Goal: Understand process/instructions: Learn how to perform a task or action

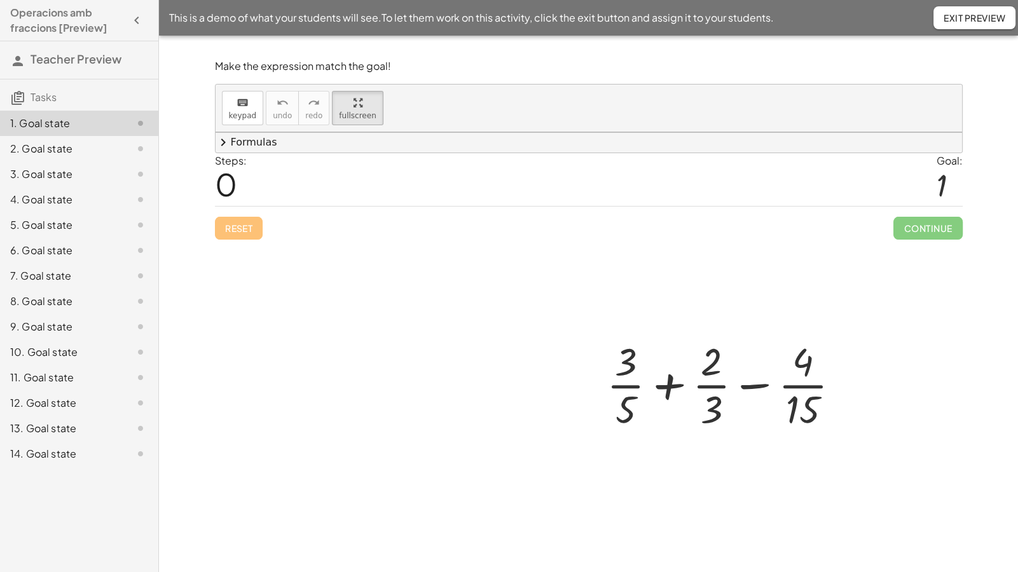
click at [600, 335] on div at bounding box center [728, 384] width 257 height 98
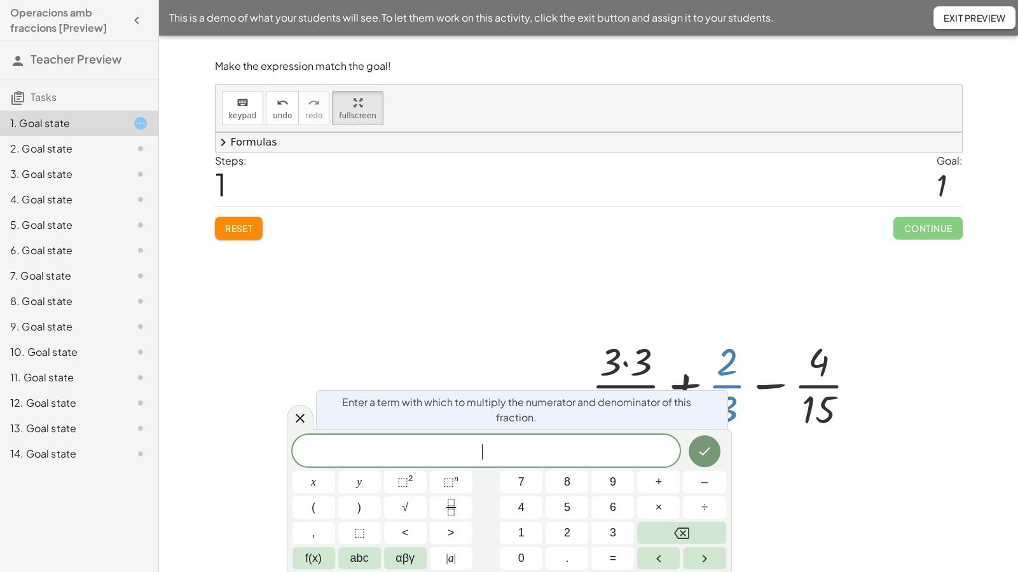
click at [585, 335] on div at bounding box center [728, 384] width 287 height 98
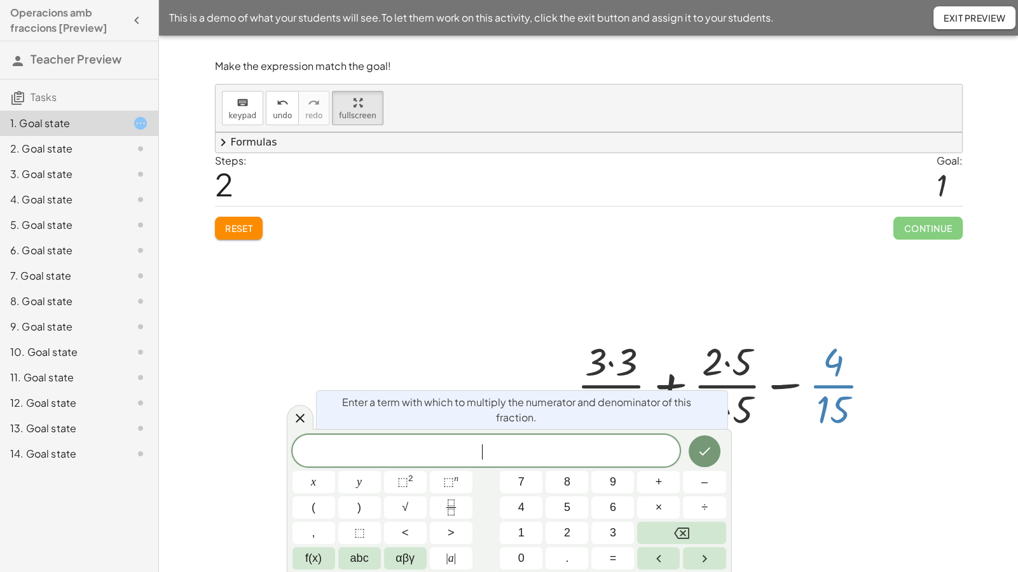
click at [623, 335] on div at bounding box center [729, 384] width 317 height 98
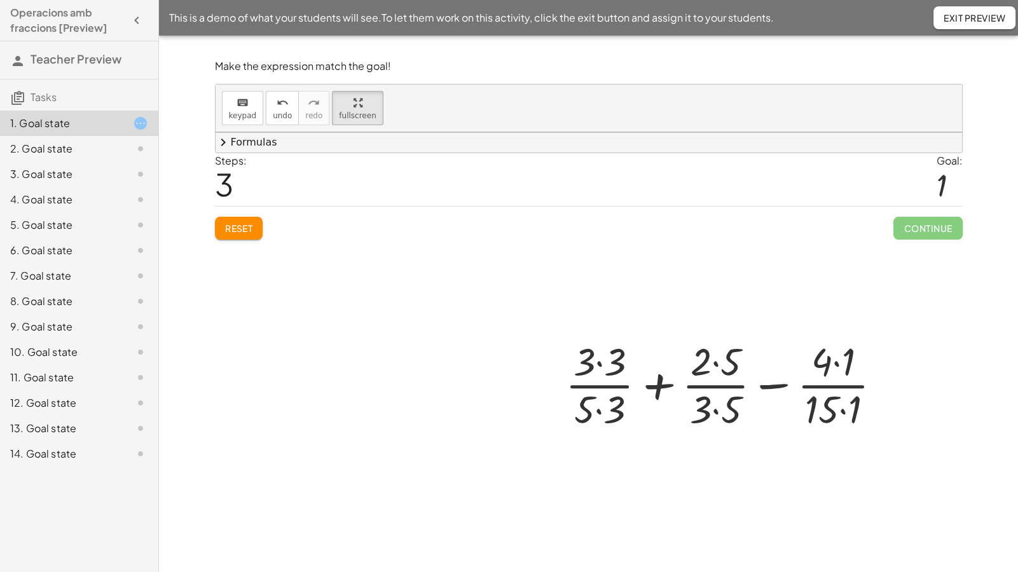
click at [559, 335] on div at bounding box center [729, 384] width 340 height 98
click at [560, 335] on div at bounding box center [729, 384] width 338 height 98
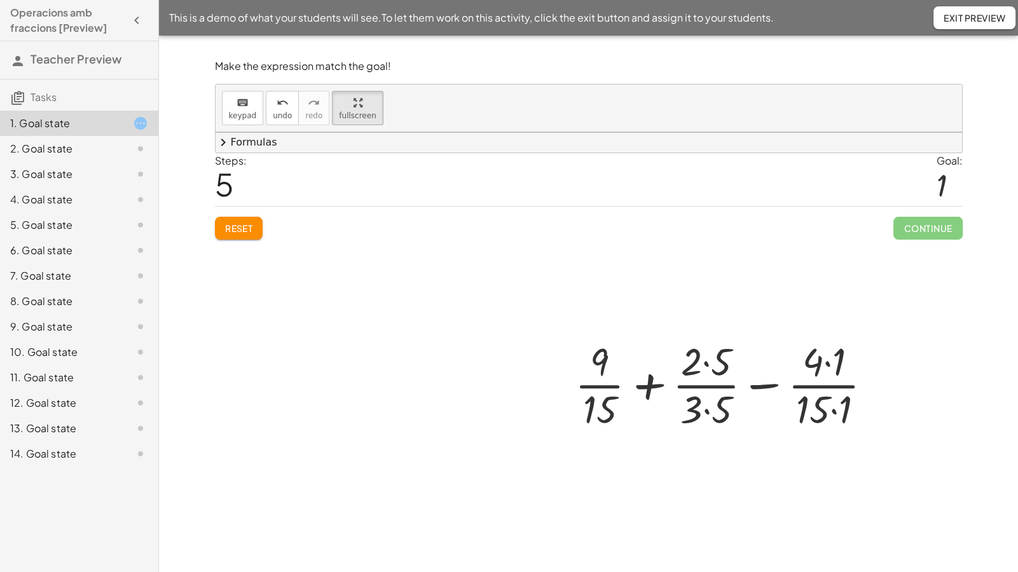
click at [569, 335] on div at bounding box center [729, 384] width 321 height 98
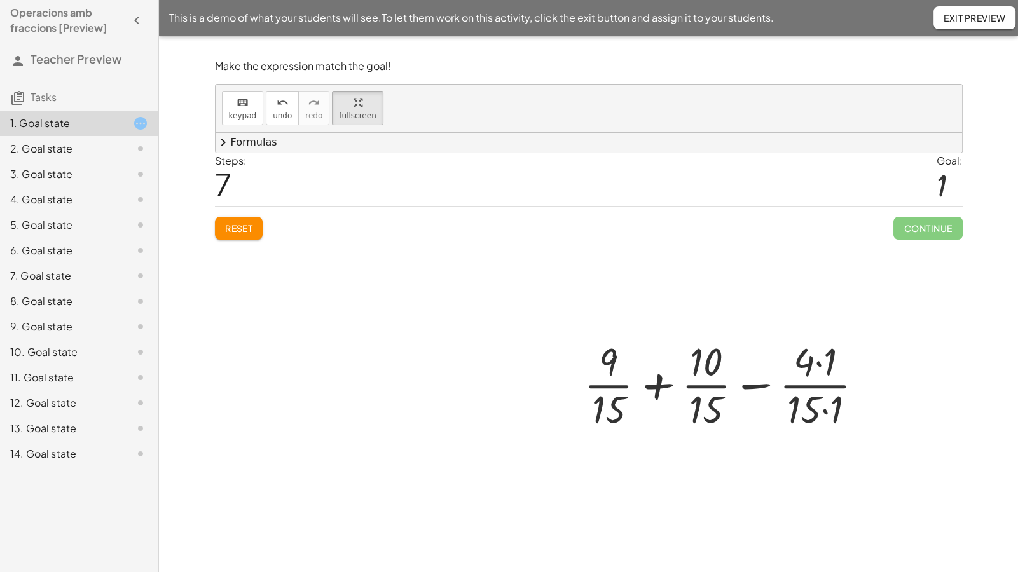
click at [604, 335] on div at bounding box center [729, 384] width 303 height 98
click at [609, 335] on div at bounding box center [729, 384] width 303 height 98
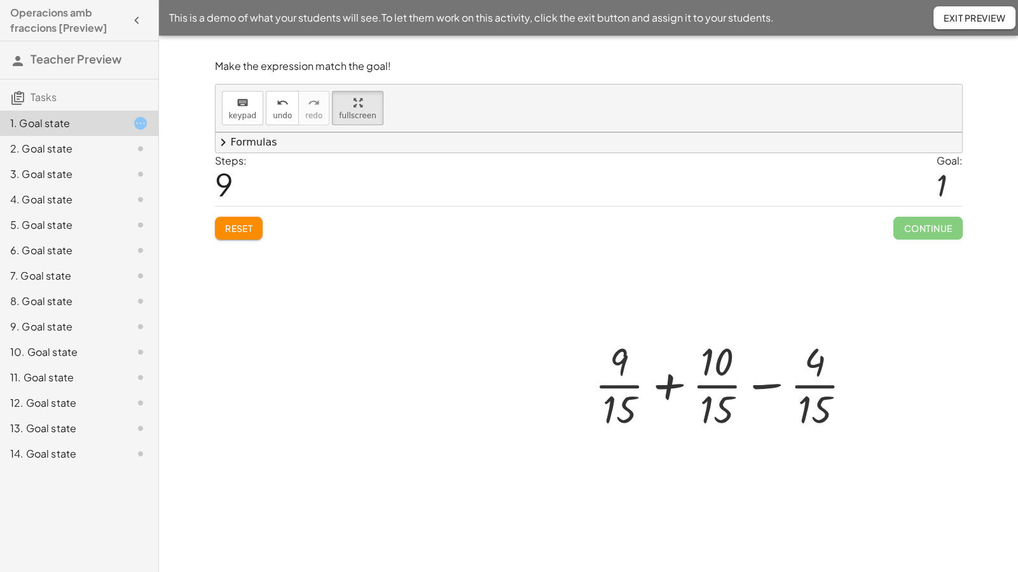
click at [588, 335] on div at bounding box center [728, 384] width 280 height 98
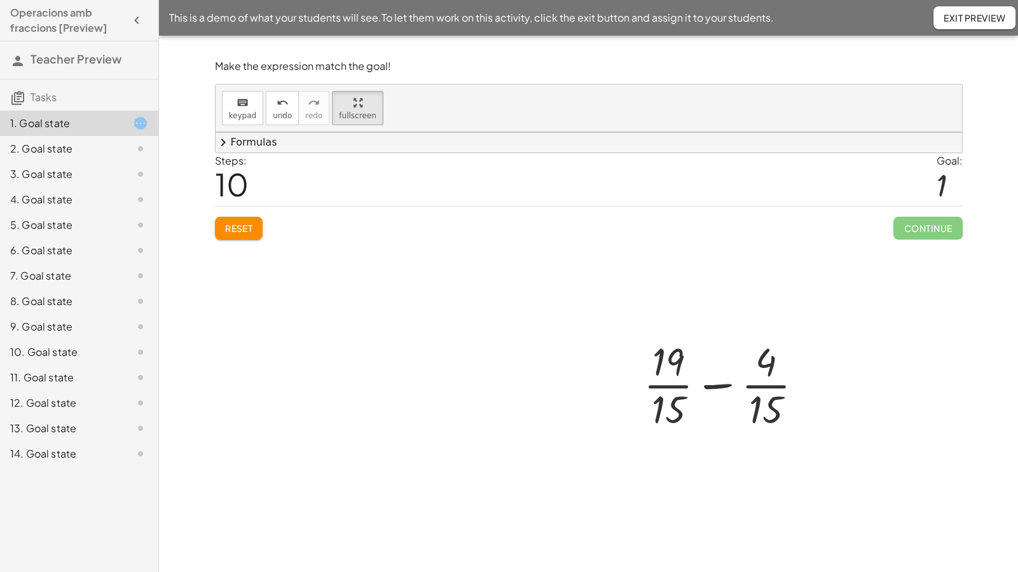
click at [637, 335] on div at bounding box center [728, 384] width 183 height 98
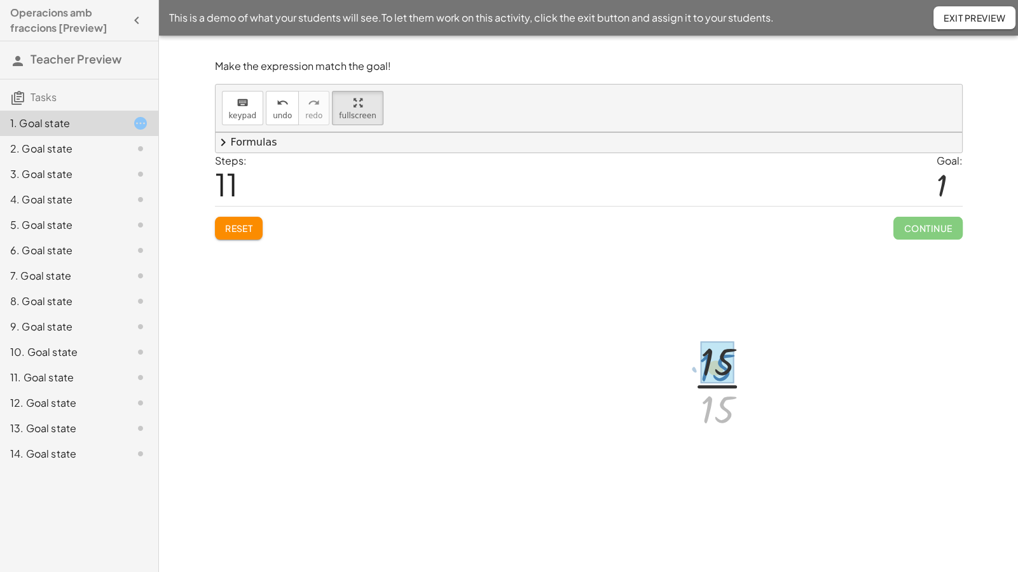
drag, startPoint x: 506, startPoint y: 320, endPoint x: 503, endPoint y: 276, distance: 44.0
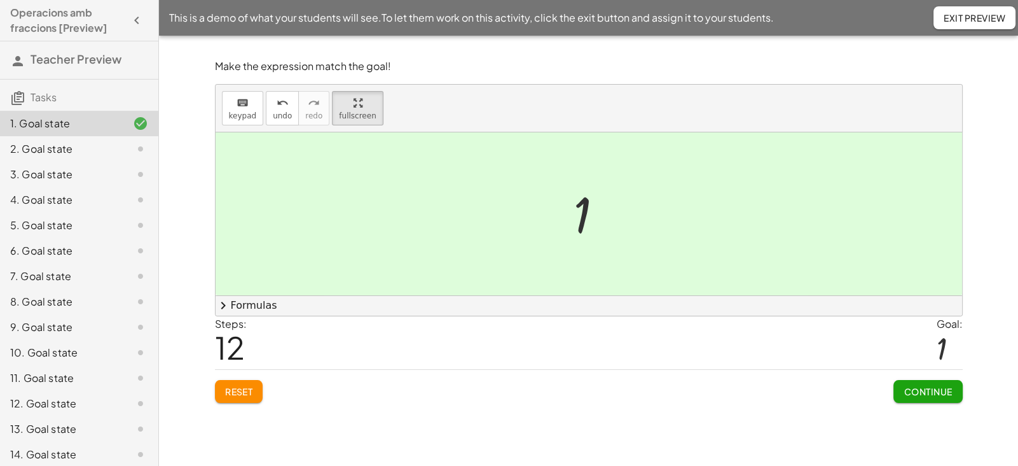
click at [59, 146] on div "2. Goal state" at bounding box center [61, 148] width 102 height 15
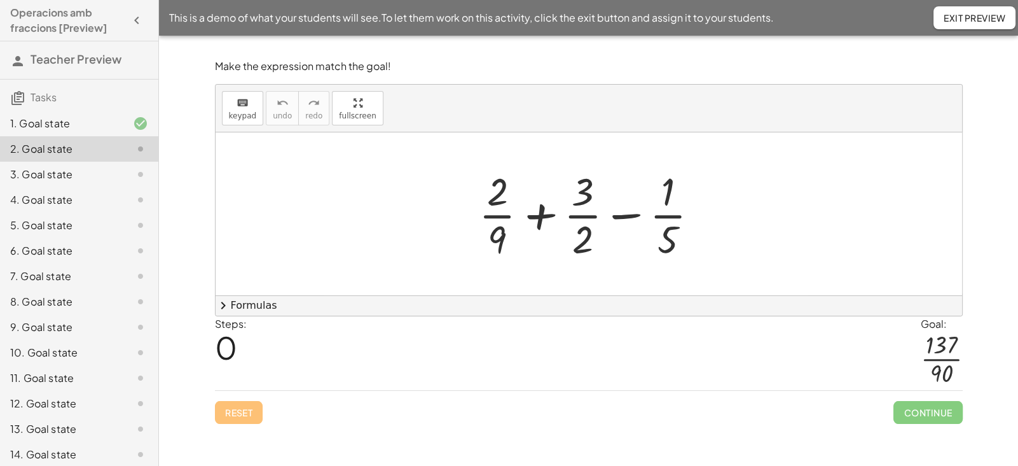
click at [59, 146] on div "2. Goal state" at bounding box center [61, 148] width 102 height 15
click at [349, 176] on div "Make the expression match the goal! keyboard keypad undo undo redo redo fullscr…" at bounding box center [588, 242] width 763 height 380
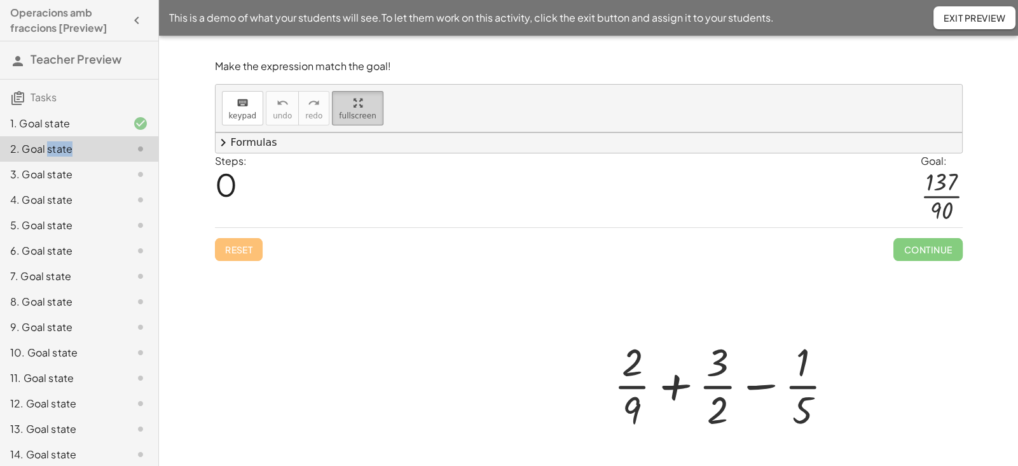
click at [341, 109] on button "fullscreen" at bounding box center [357, 108] width 51 height 34
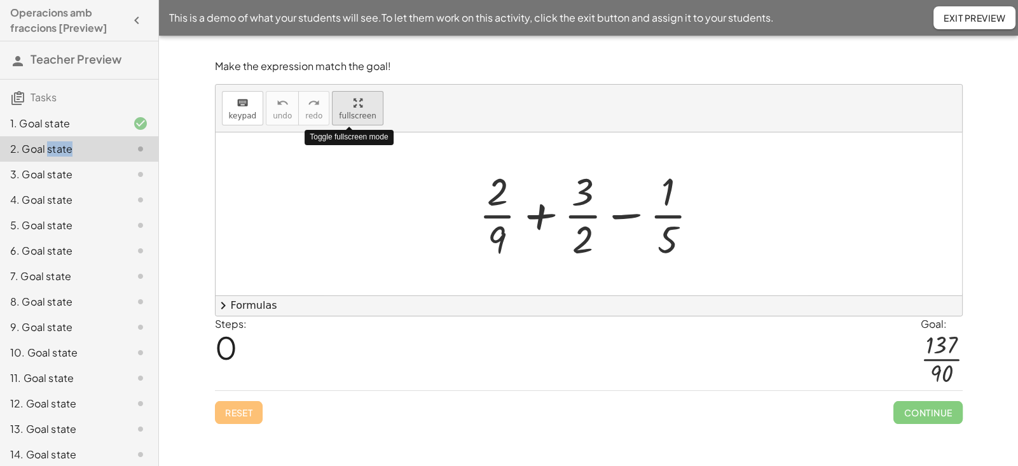
click at [349, 176] on div "Make the expression match the goal! keyboard keypad undo undo redo redo fullscr…" at bounding box center [588, 242] width 763 height 380
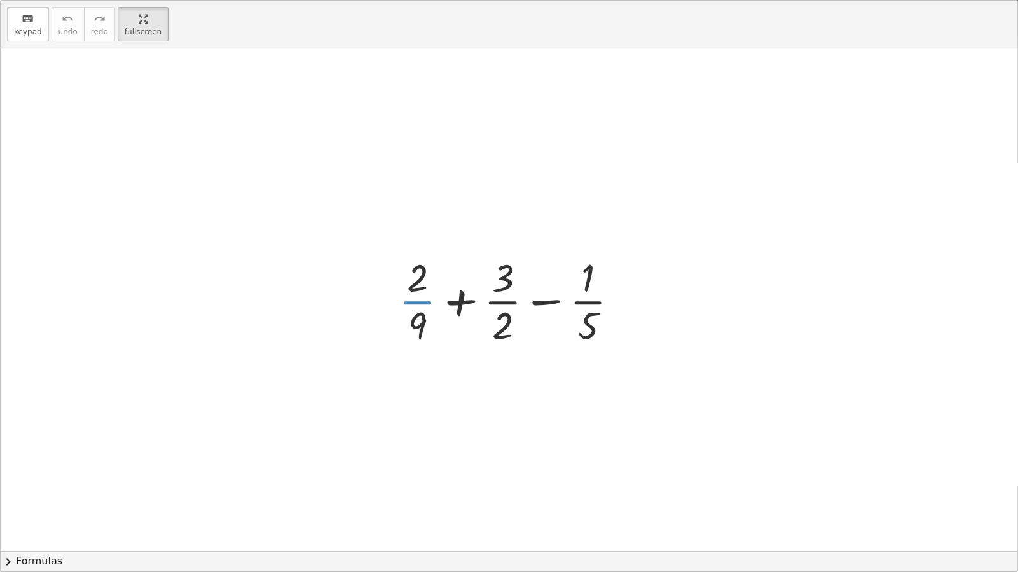
click at [425, 301] on div at bounding box center [513, 300] width 243 height 98
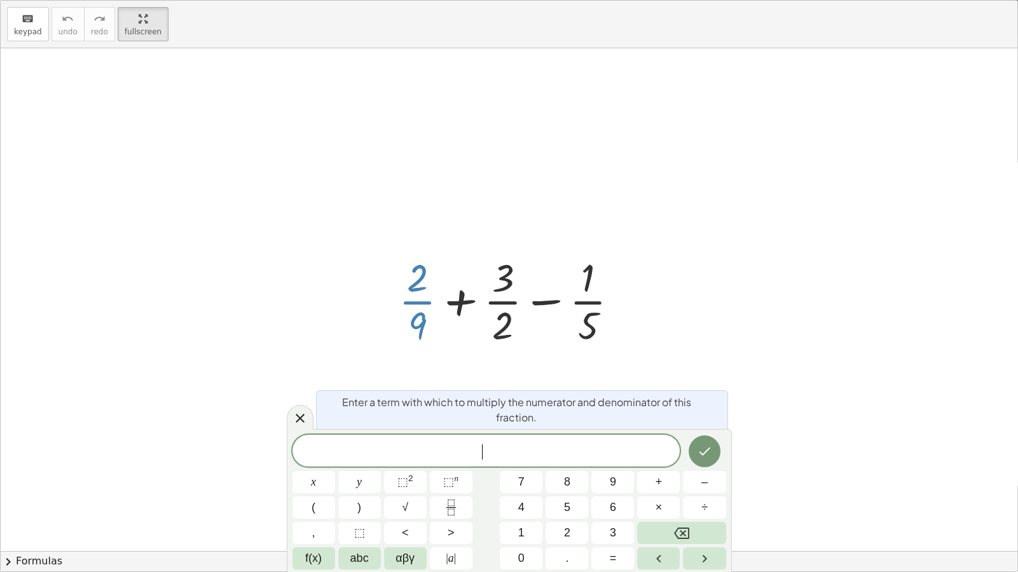
click at [425, 301] on div at bounding box center [513, 300] width 243 height 98
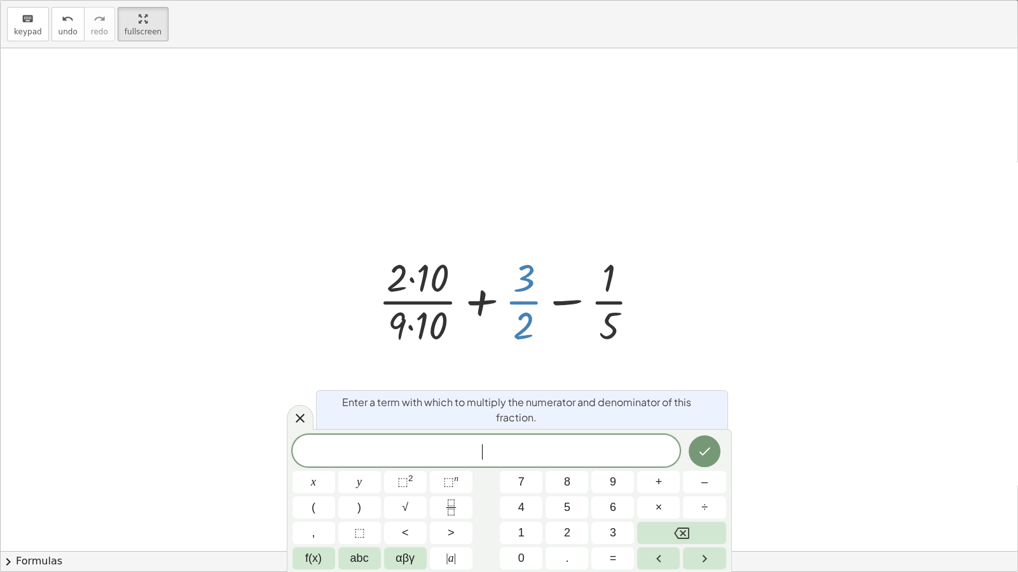
click at [528, 301] on div at bounding box center [514, 300] width 284 height 98
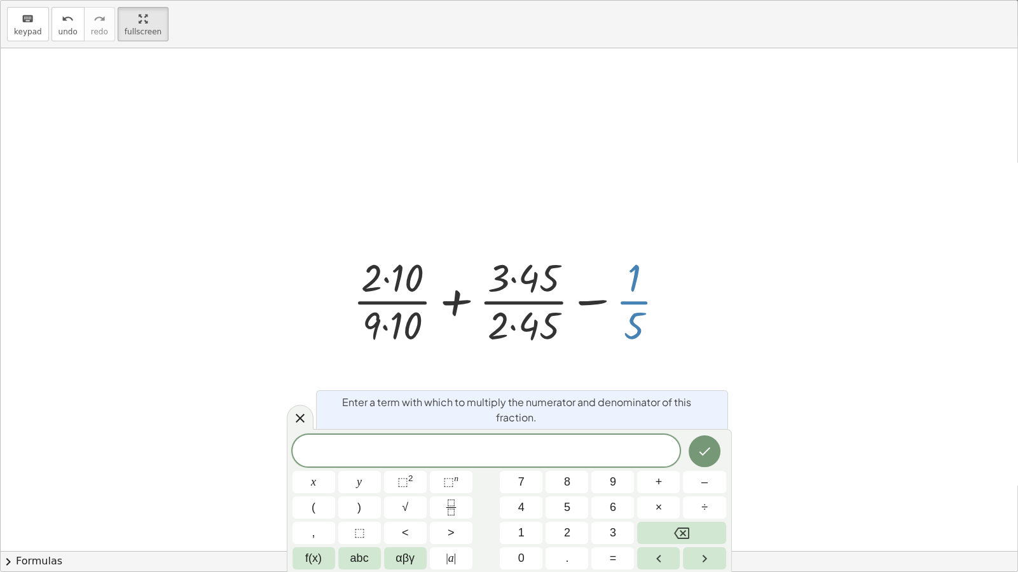
click at [632, 300] on div at bounding box center [514, 300] width 335 height 98
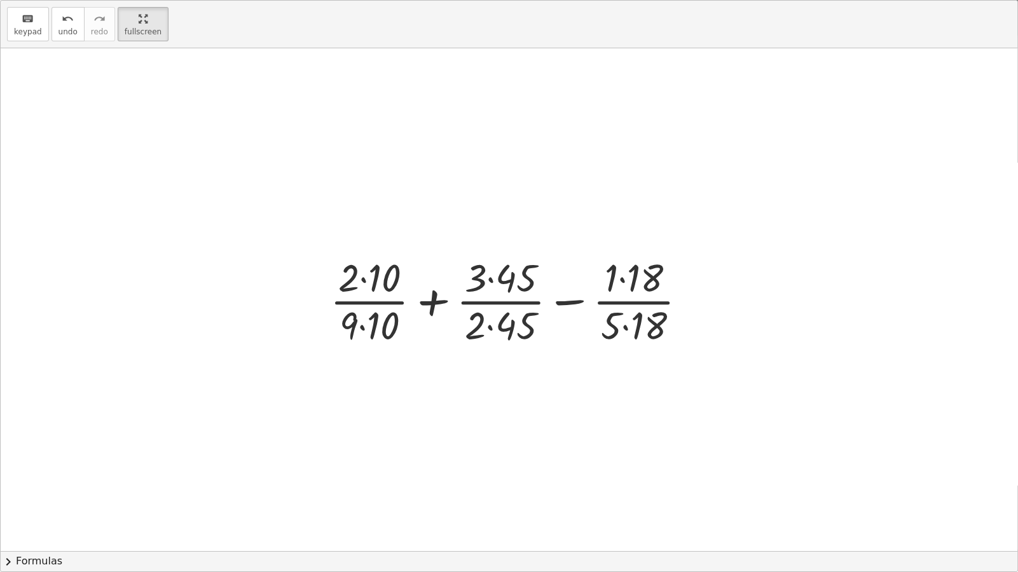
click at [362, 277] on div at bounding box center [514, 300] width 380 height 98
click at [362, 326] on div at bounding box center [514, 300] width 378 height 98
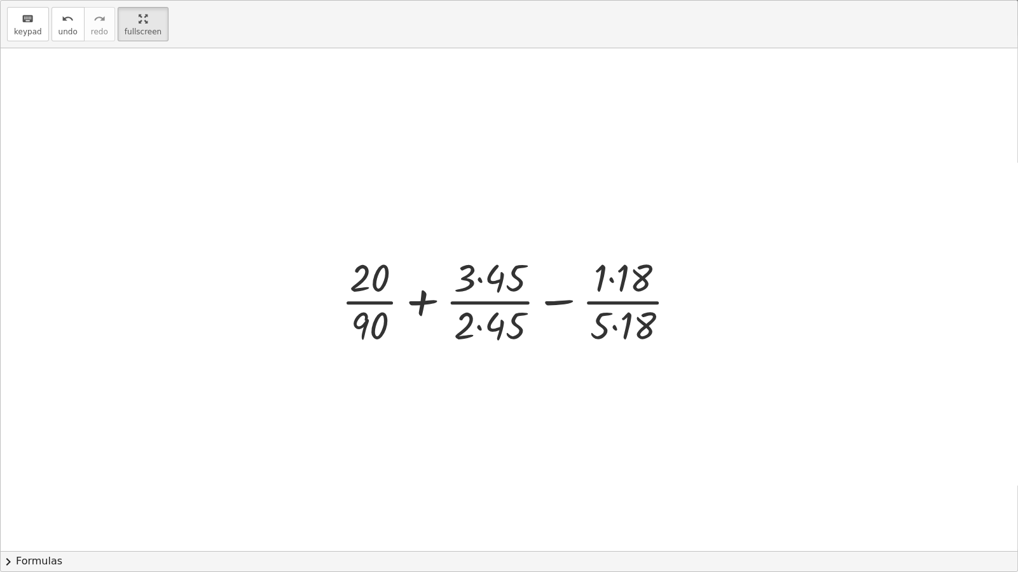
click at [480, 276] on div at bounding box center [513, 300] width 357 height 98
click at [478, 325] on div at bounding box center [513, 300] width 357 height 98
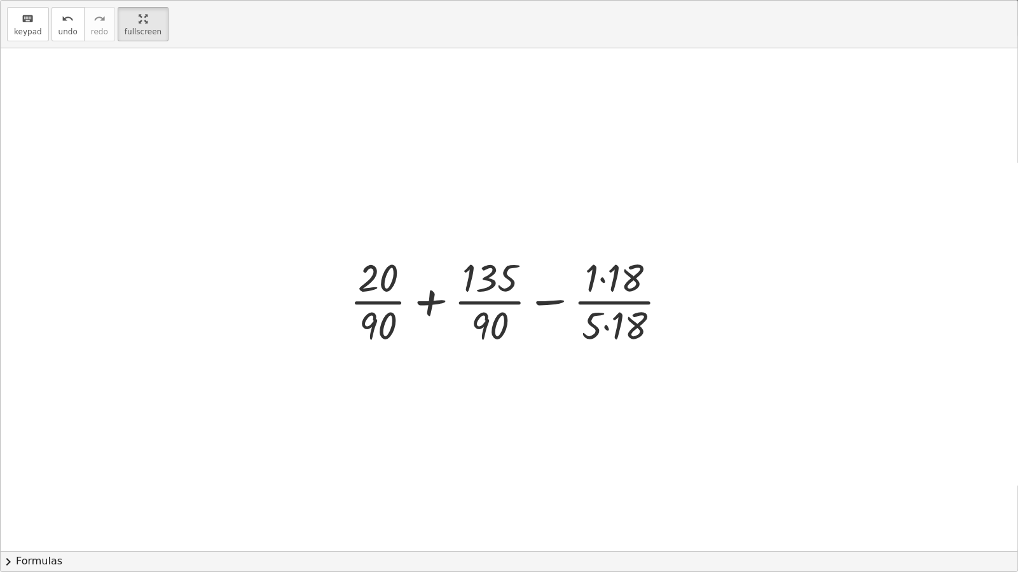
click at [604, 279] on div at bounding box center [513, 300] width 341 height 98
click at [605, 324] on div at bounding box center [513, 300] width 341 height 98
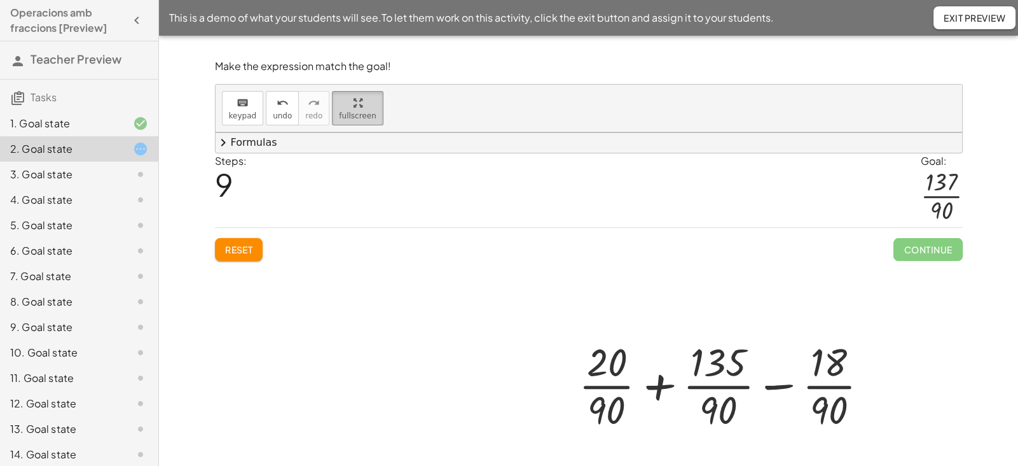
click at [357, 102] on div "button" at bounding box center [357, 102] width 37 height 15
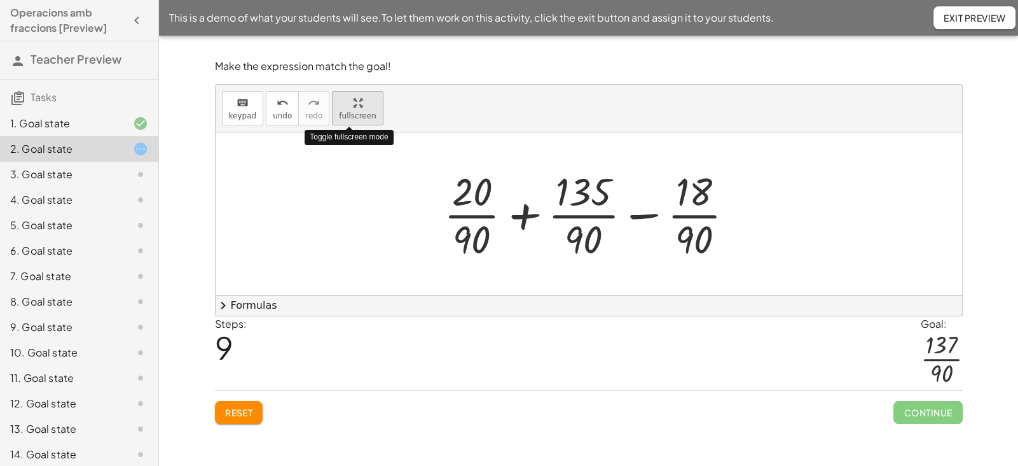
click at [349, 174] on div "keyboard keypad undo undo redo redo fullscreen Toggle fullscreen mode + · 2 · 9…" at bounding box center [589, 200] width 747 height 231
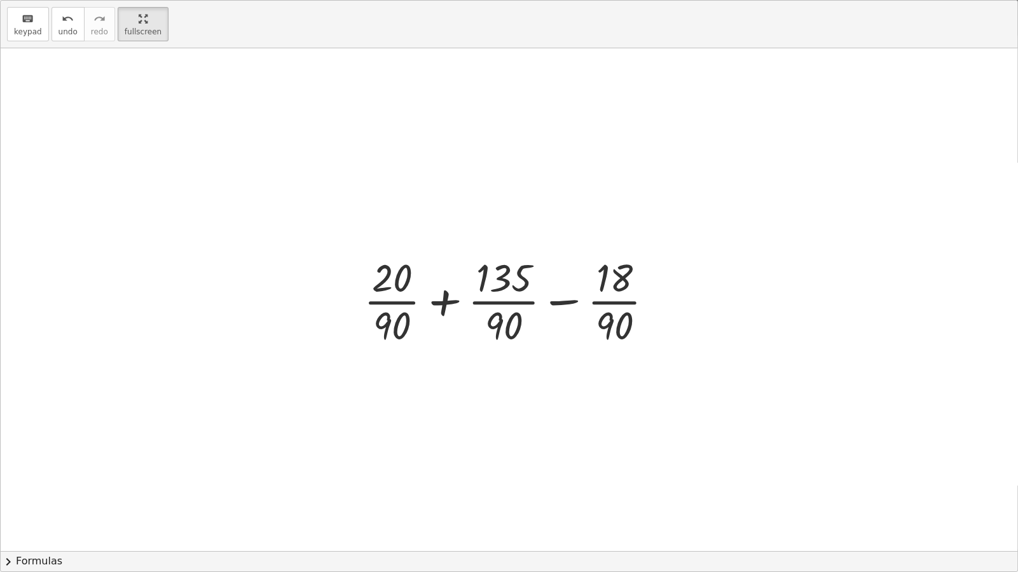
click at [445, 308] on div at bounding box center [513, 300] width 313 height 98
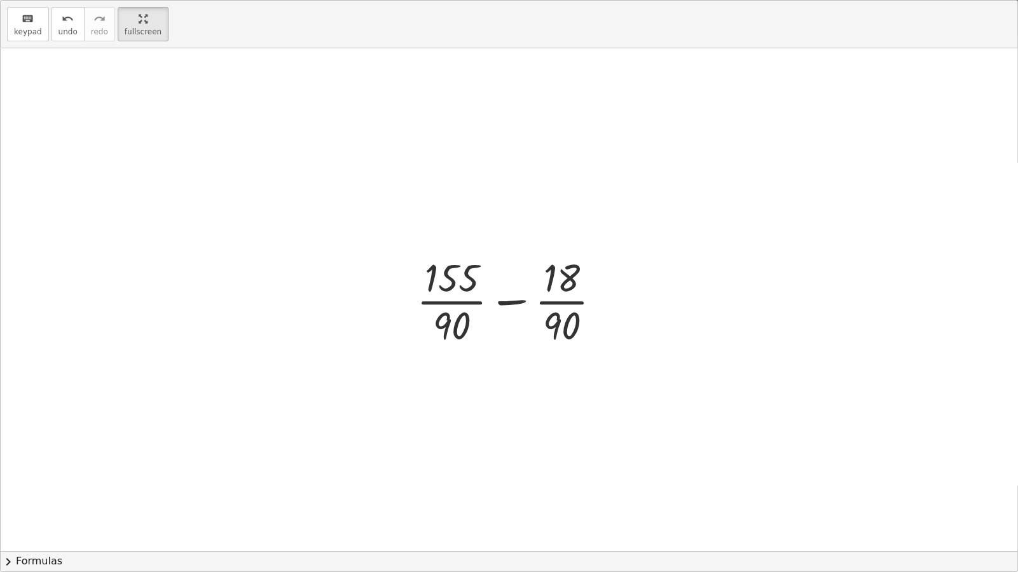
click at [515, 307] on div at bounding box center [513, 300] width 207 height 98
